Goal: Task Accomplishment & Management: Manage account settings

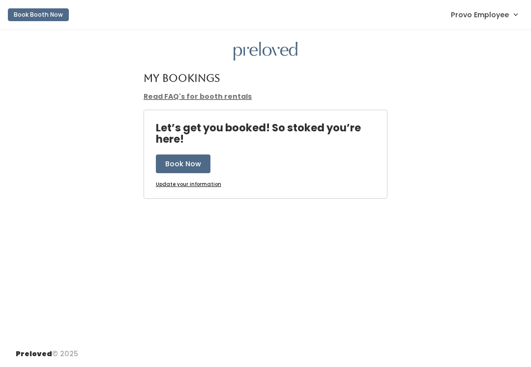
click at [510, 13] on link "Provo Employee" at bounding box center [484, 14] width 86 height 21
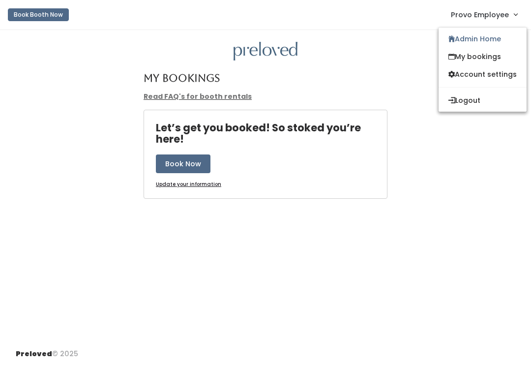
click at [499, 45] on link "Admin Home" at bounding box center [483, 39] width 88 height 18
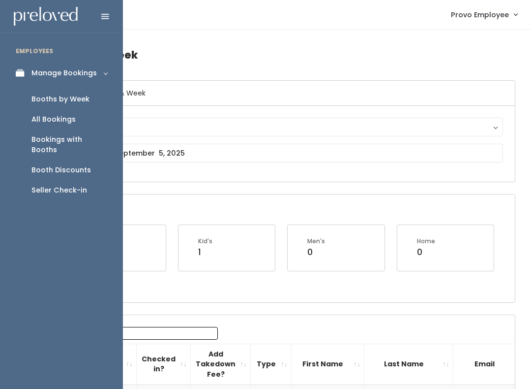
click at [80, 106] on link "Booths by Week" at bounding box center [61, 99] width 123 height 20
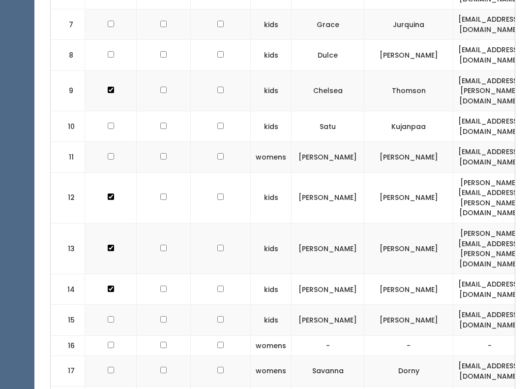
scroll to position [561, 0]
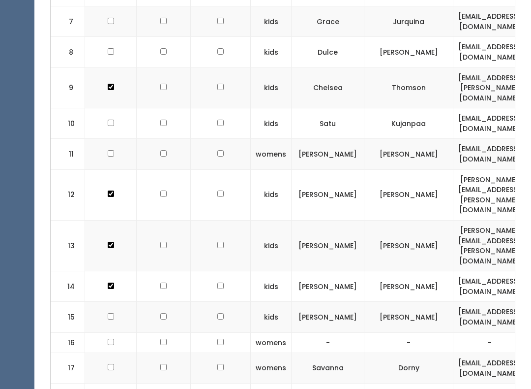
click at [108, 353] on td at bounding box center [111, 368] width 52 height 31
checkbox input "true"
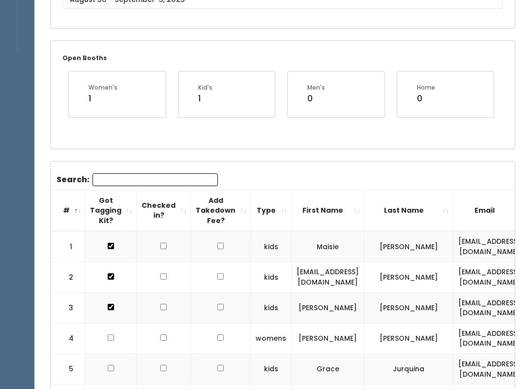
scroll to position [141, 0]
